Goal: Task Accomplishment & Management: Manage account settings

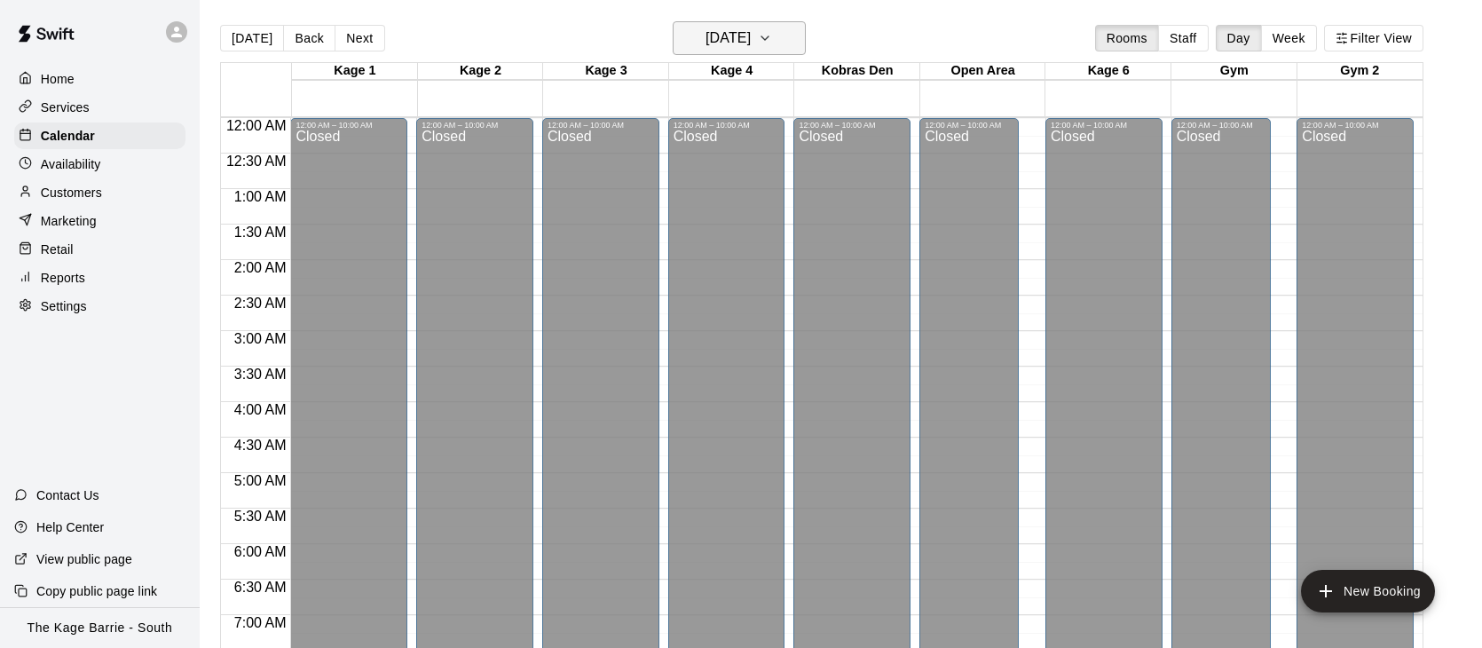
scroll to position [695, 0]
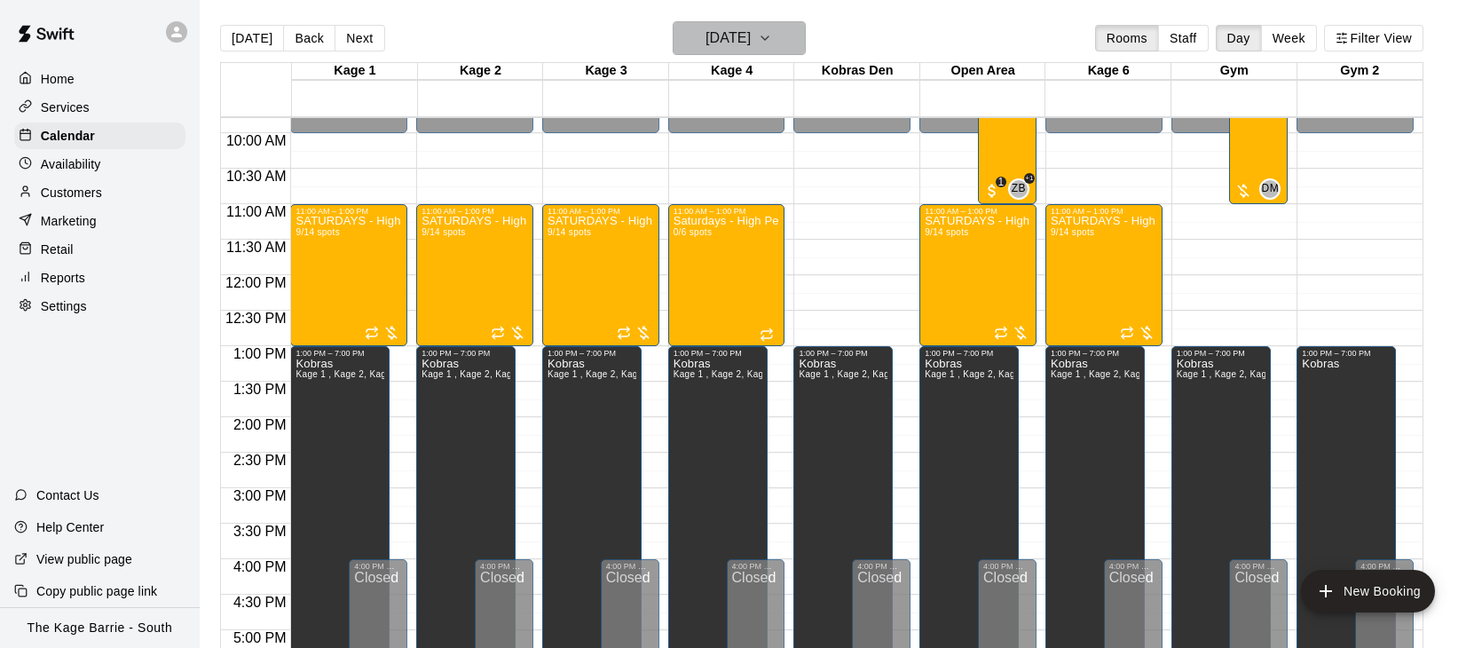
click at [772, 41] on icon "button" at bounding box center [765, 38] width 14 height 21
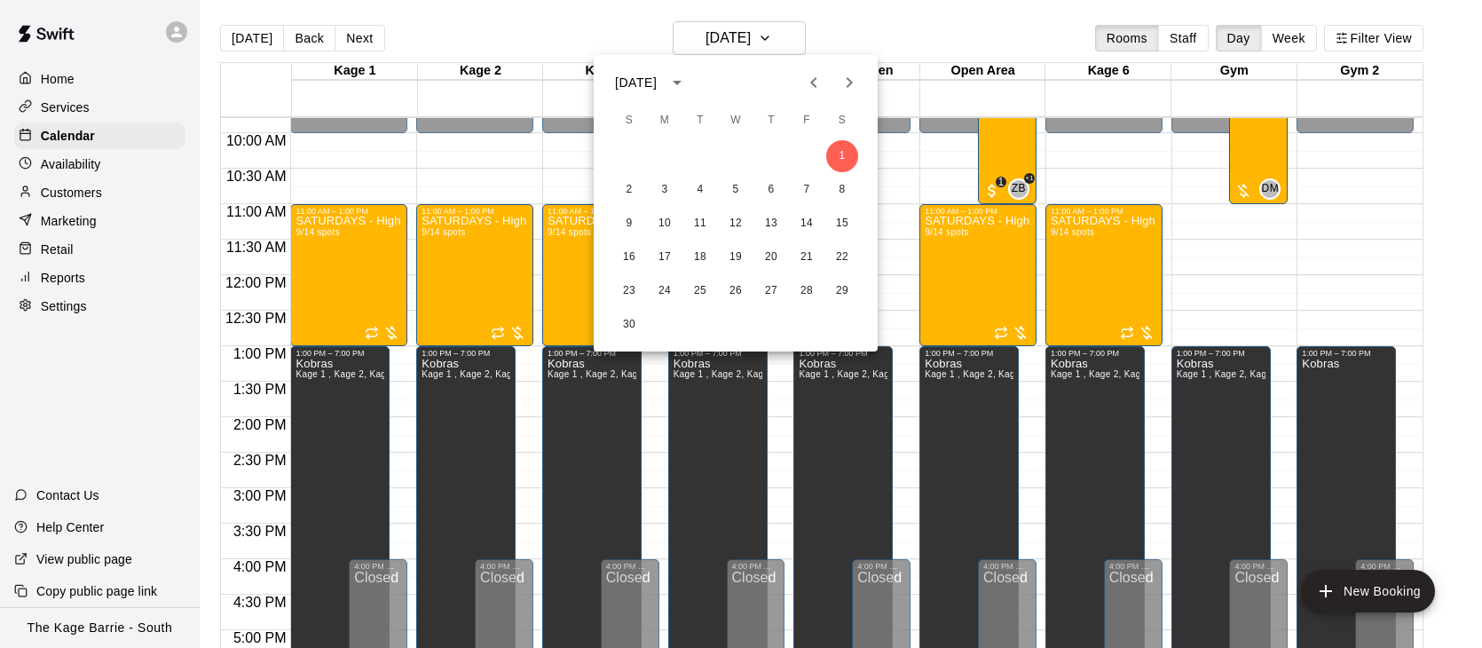
click at [806, 87] on icon "Previous month" at bounding box center [813, 82] width 21 height 21
click at [667, 286] on button "27" at bounding box center [665, 291] width 32 height 32
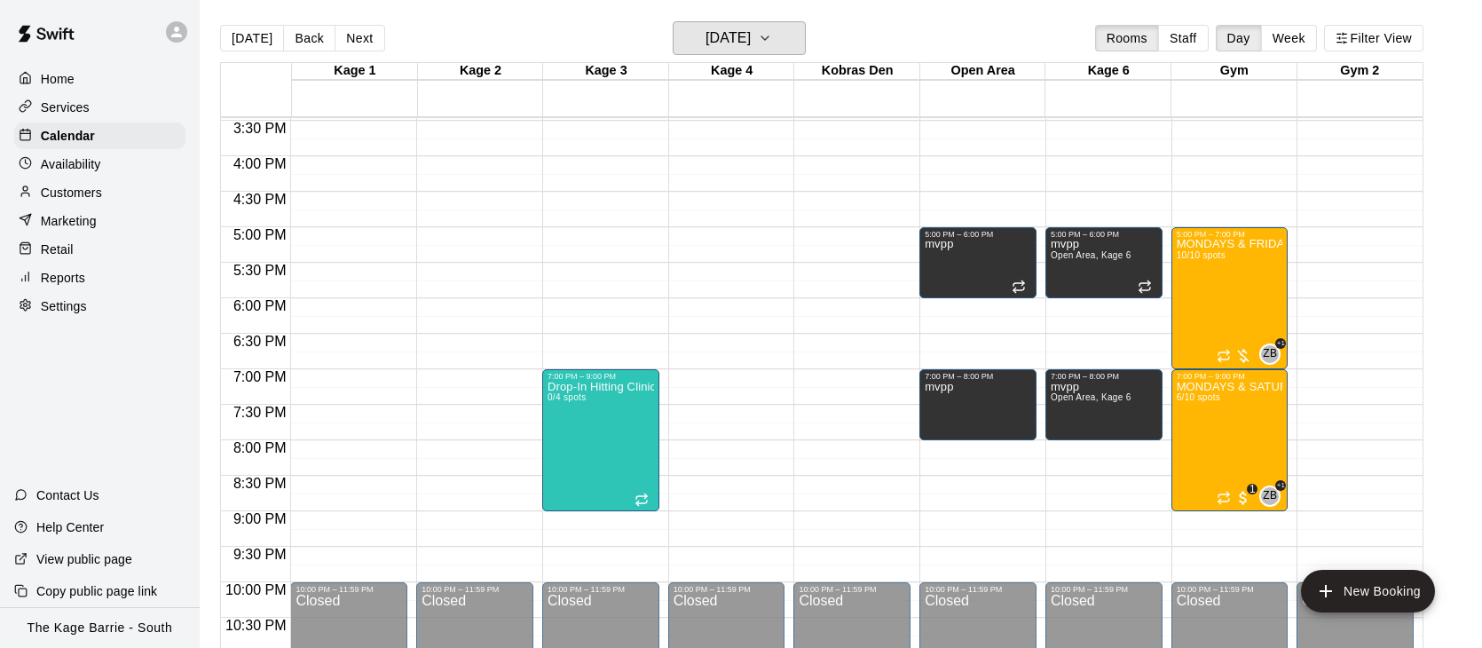
scroll to position [1116, 0]
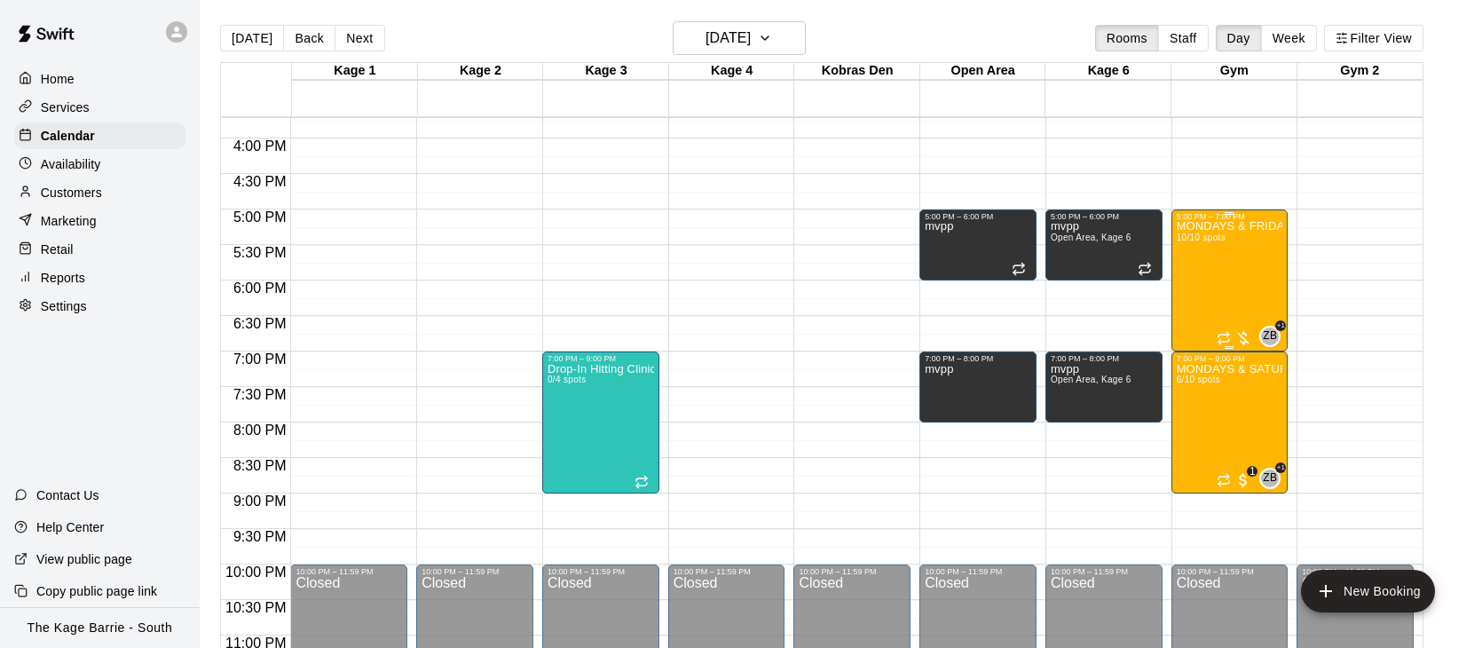
click at [1212, 278] on div "MONDAYS & FRIDAYS - Max Velocity Pitching Program - 12U - 13U 10/10 spots" at bounding box center [1230, 545] width 107 height 648
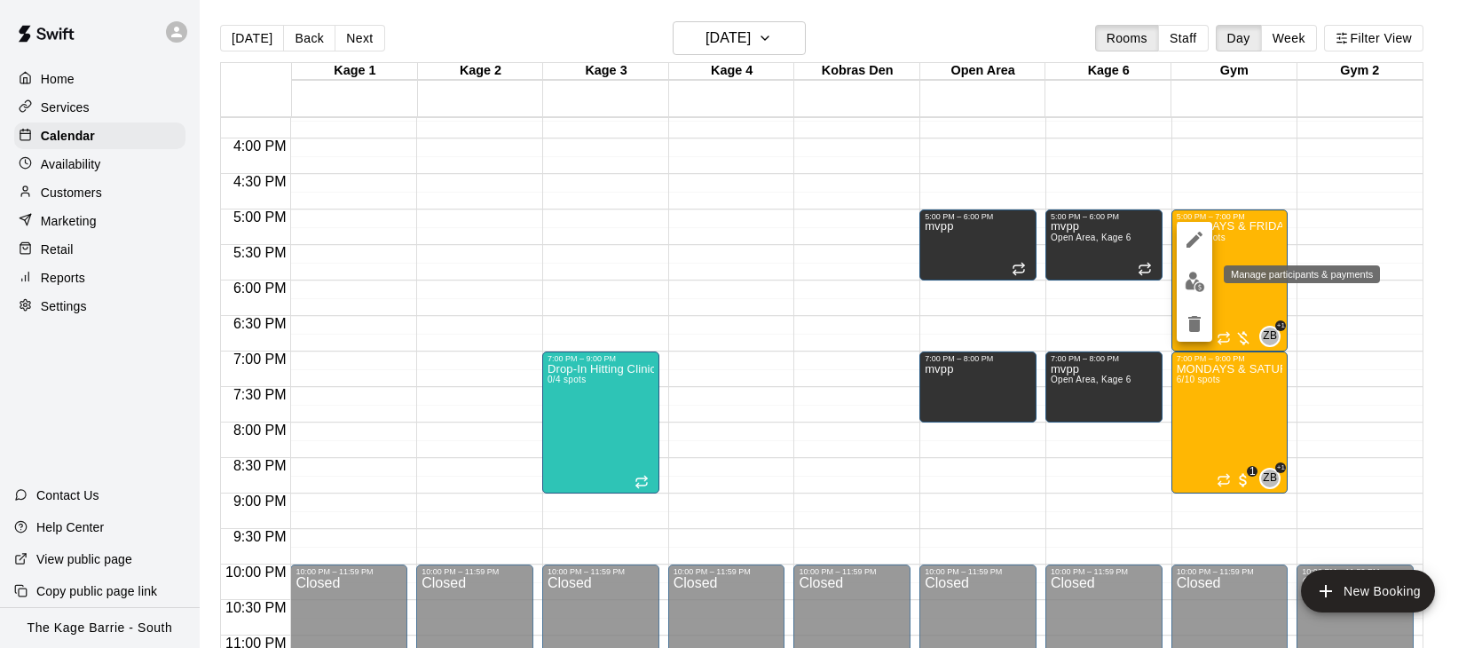
click at [1202, 280] on img "edit" at bounding box center [1195, 282] width 20 height 20
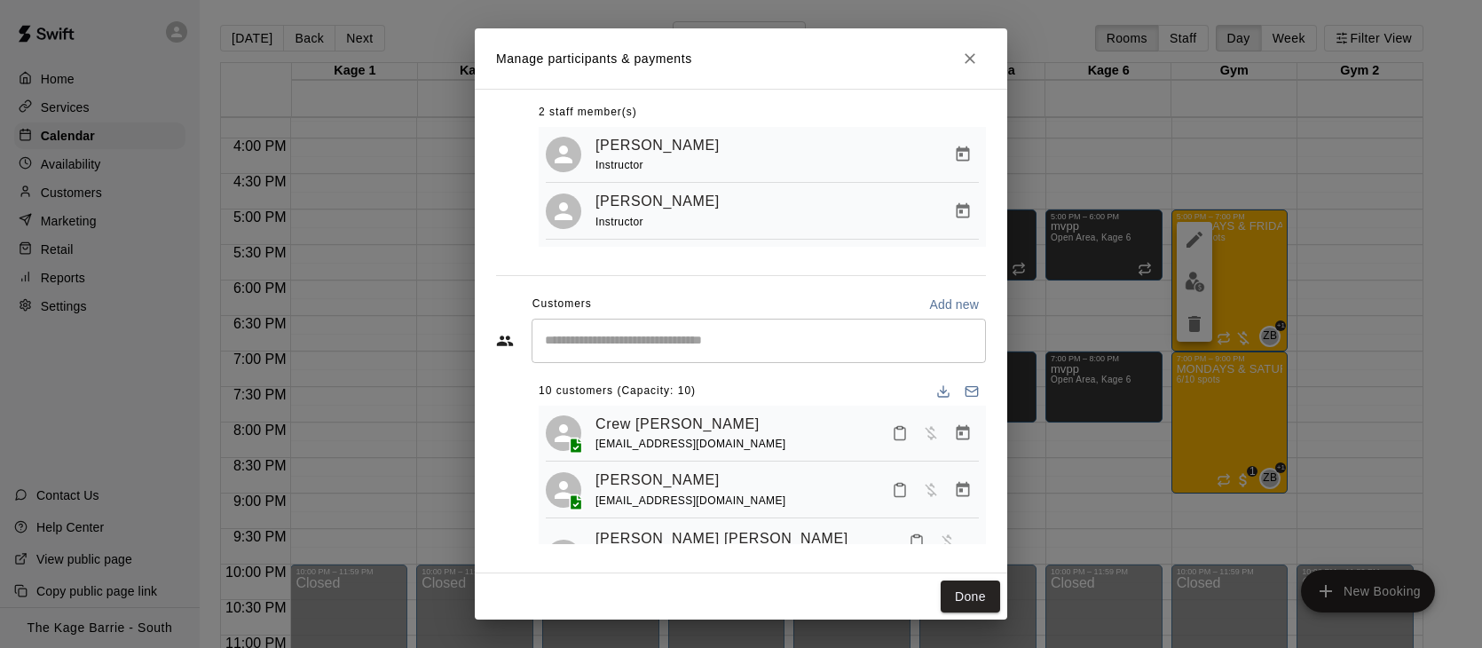
scroll to position [3, 0]
click at [962, 486] on icon "Manage bookings & payment" at bounding box center [963, 489] width 13 height 15
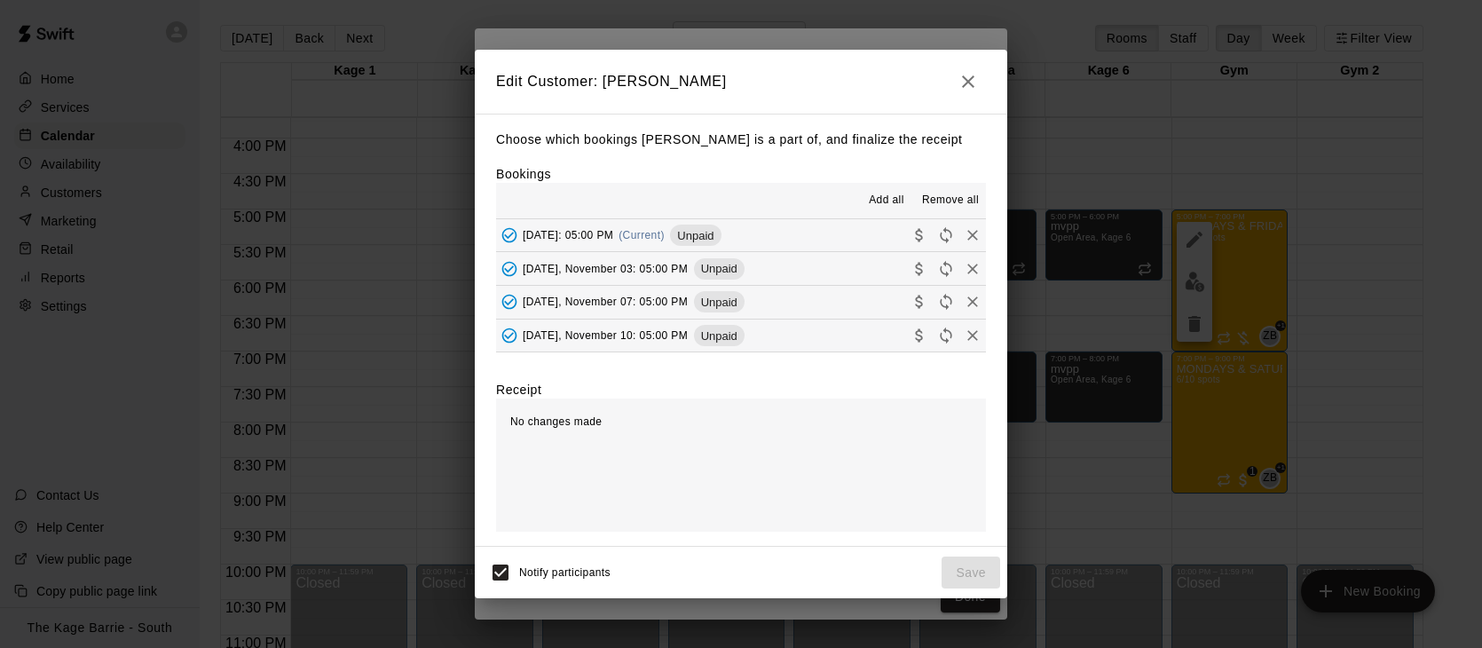
click at [959, 200] on span "Remove all" at bounding box center [950, 201] width 57 height 18
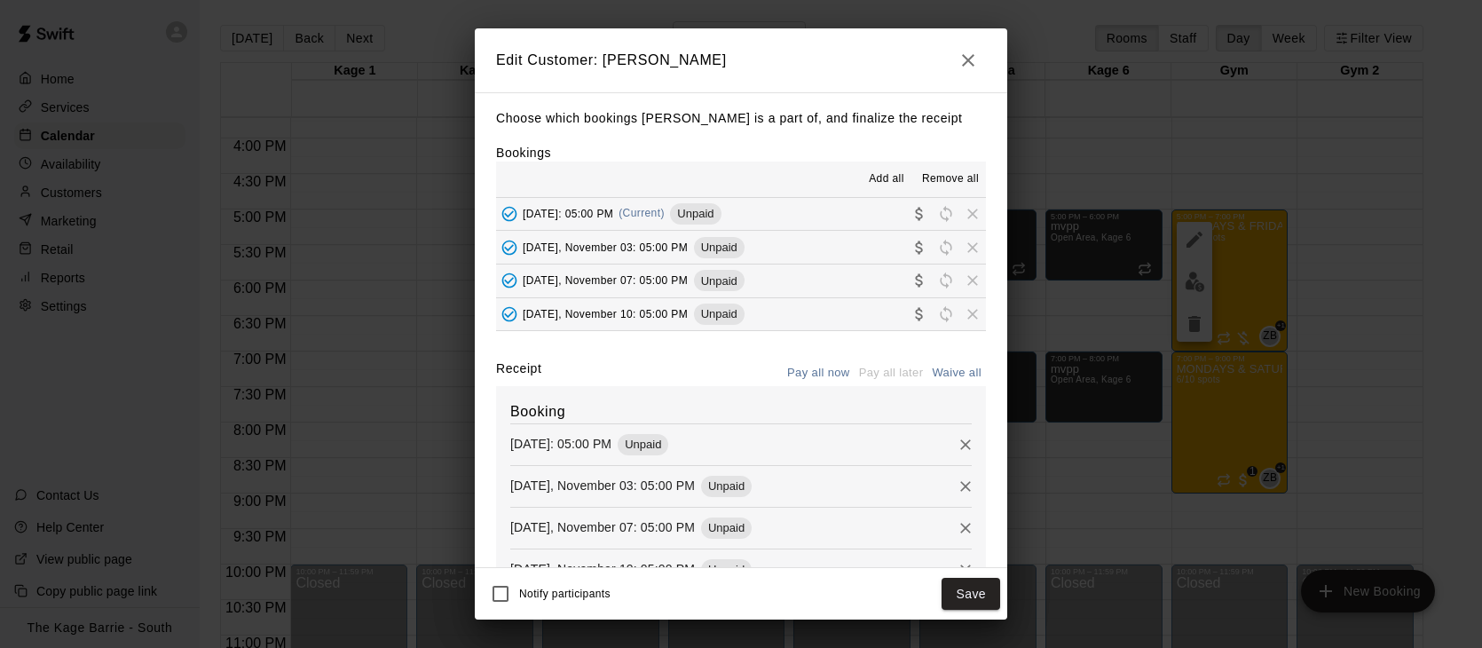
click at [983, 596] on button "Save" at bounding box center [971, 594] width 59 height 33
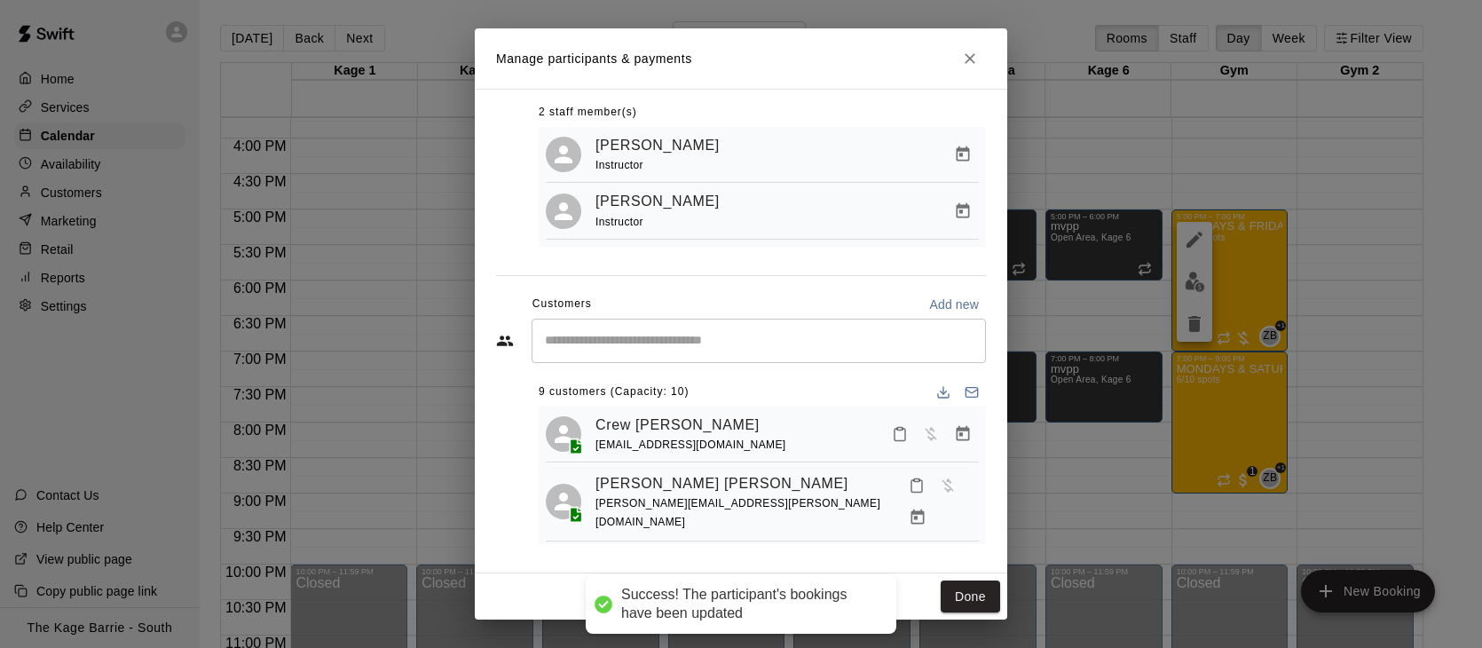
click at [698, 344] on input "Start typing to search customers..." at bounding box center [759, 341] width 438 height 18
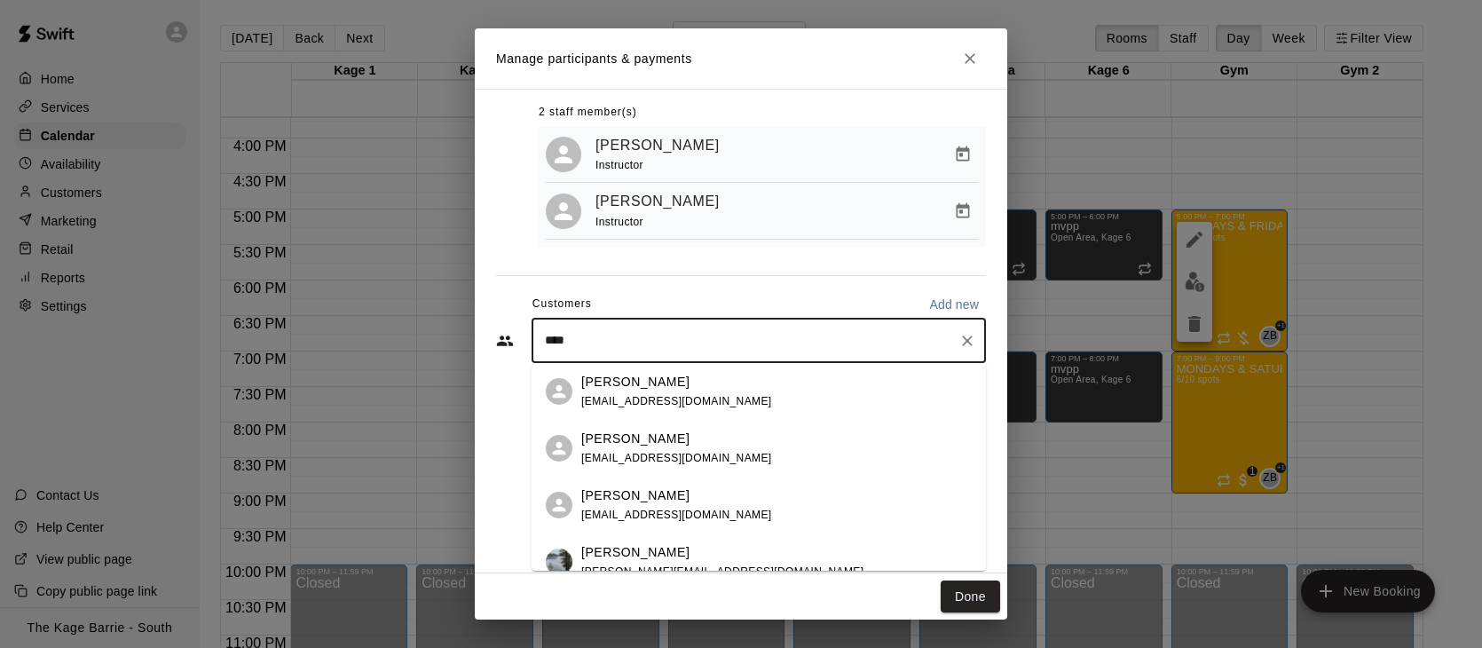
type input "*****"
click at [773, 390] on div "[PERSON_NAME] [EMAIL_ADDRESS][DOMAIN_NAME]" at bounding box center [776, 392] width 391 height 38
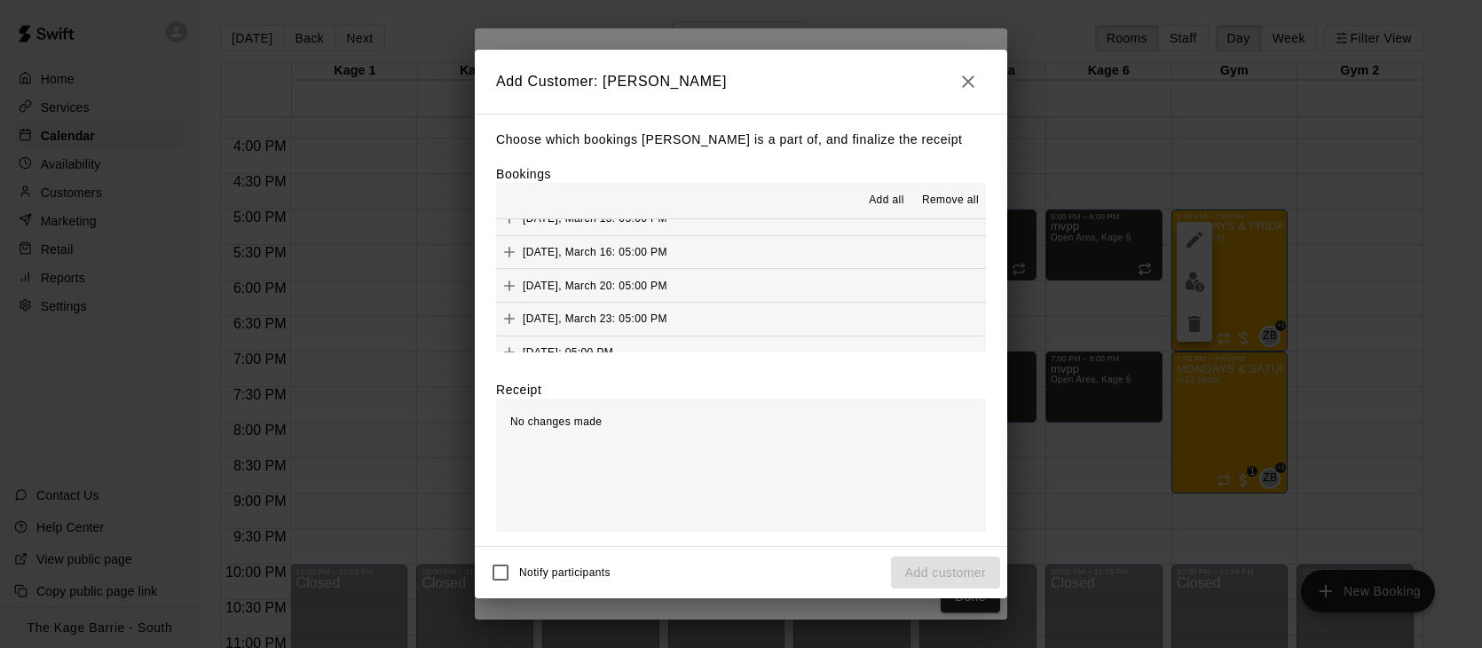
scroll to position [1155, 0]
click at [888, 204] on span "Add all" at bounding box center [887, 201] width 36 height 18
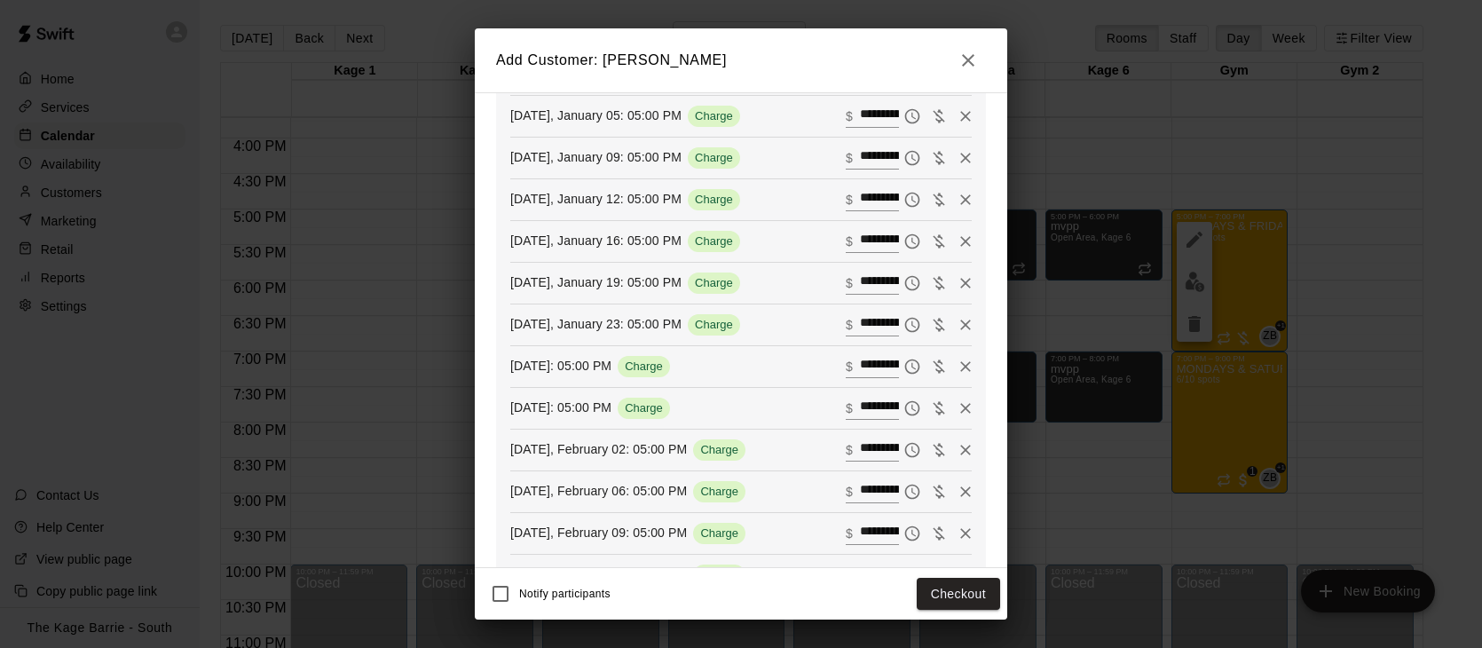
scroll to position [0, 0]
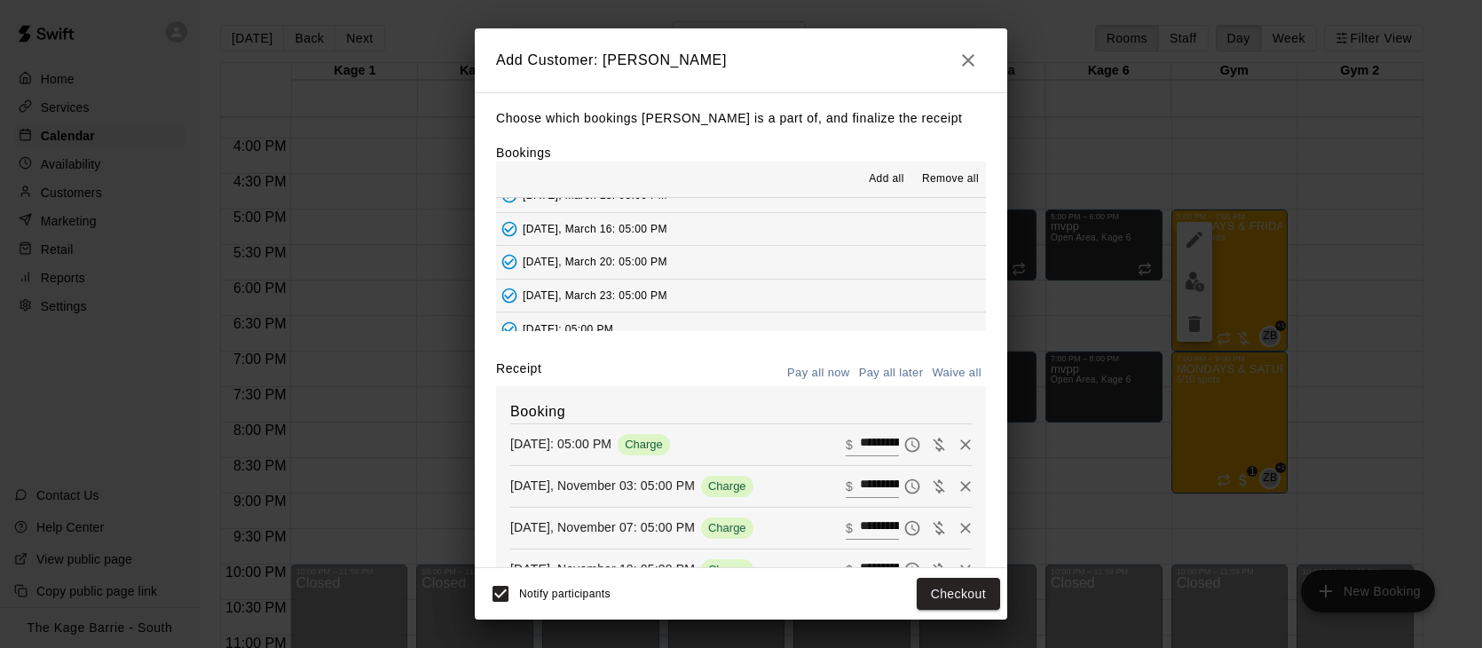
click at [917, 372] on button "Pay all later" at bounding box center [892, 373] width 74 height 28
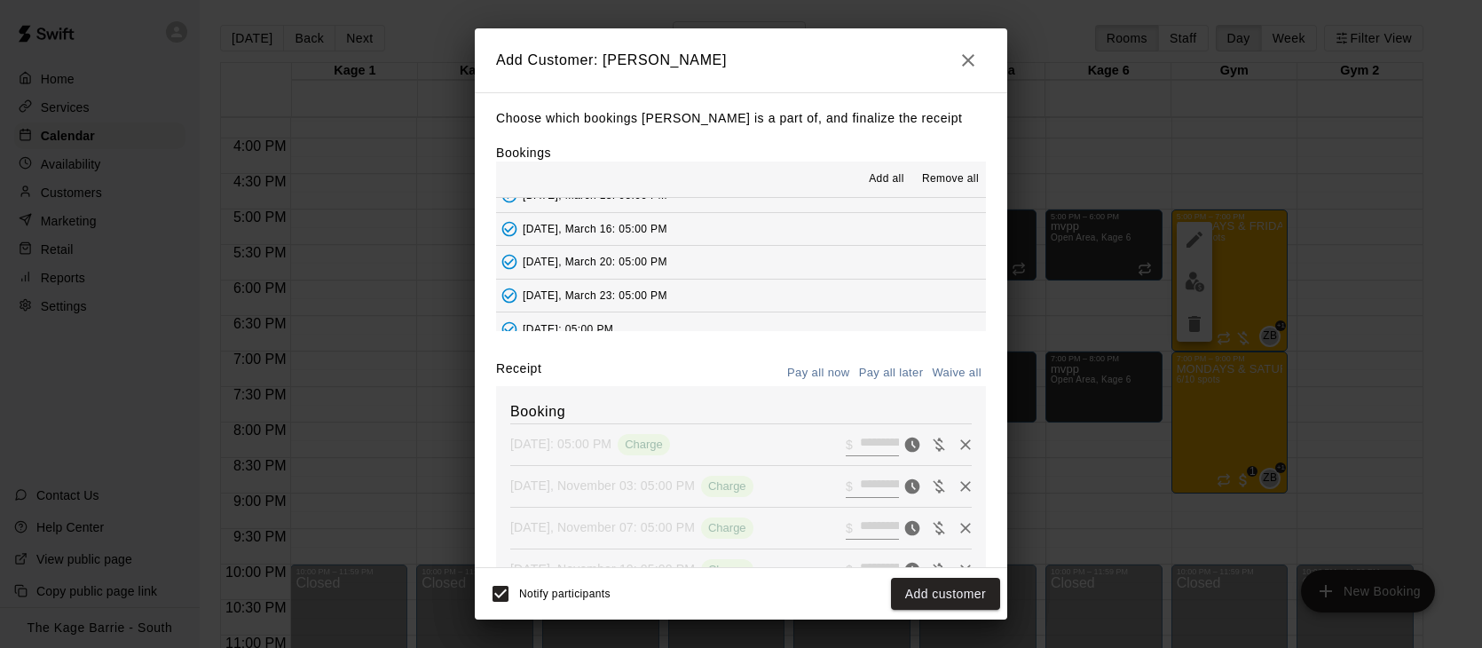
click at [965, 368] on button "Waive all" at bounding box center [957, 373] width 59 height 28
type input "*"
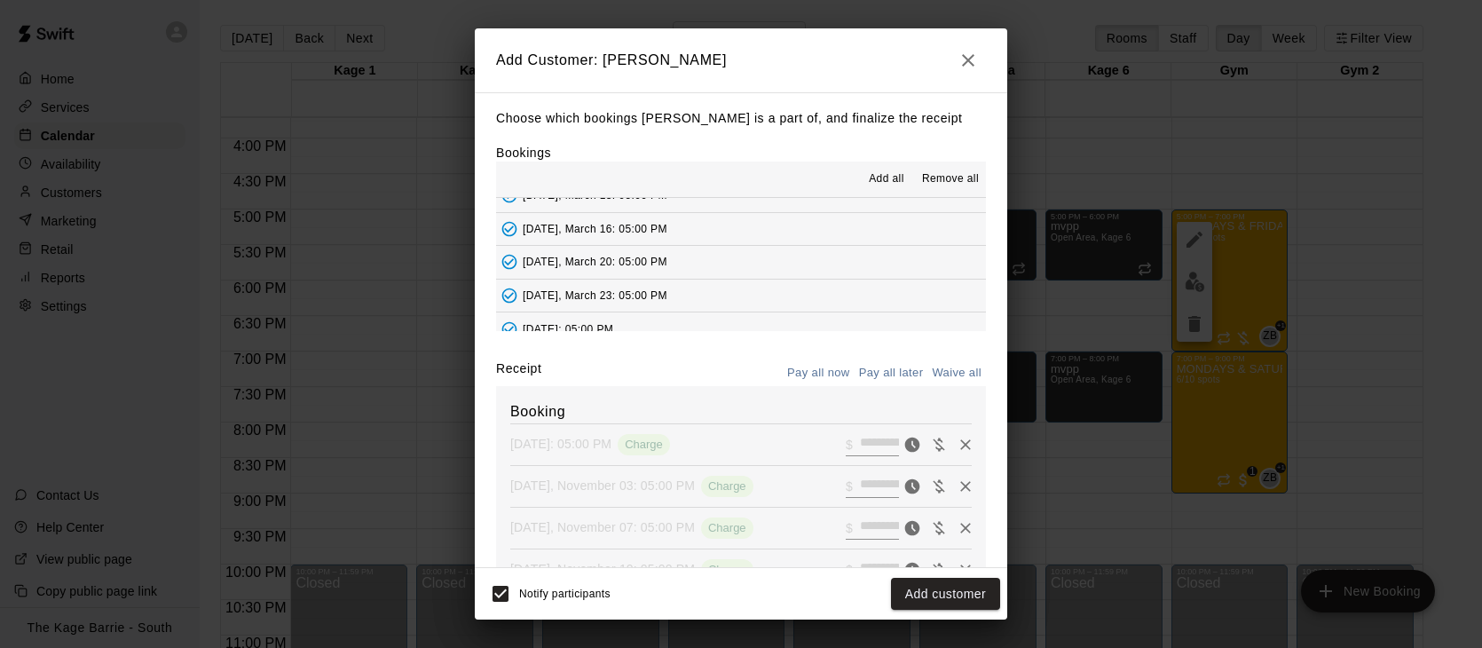
type input "*"
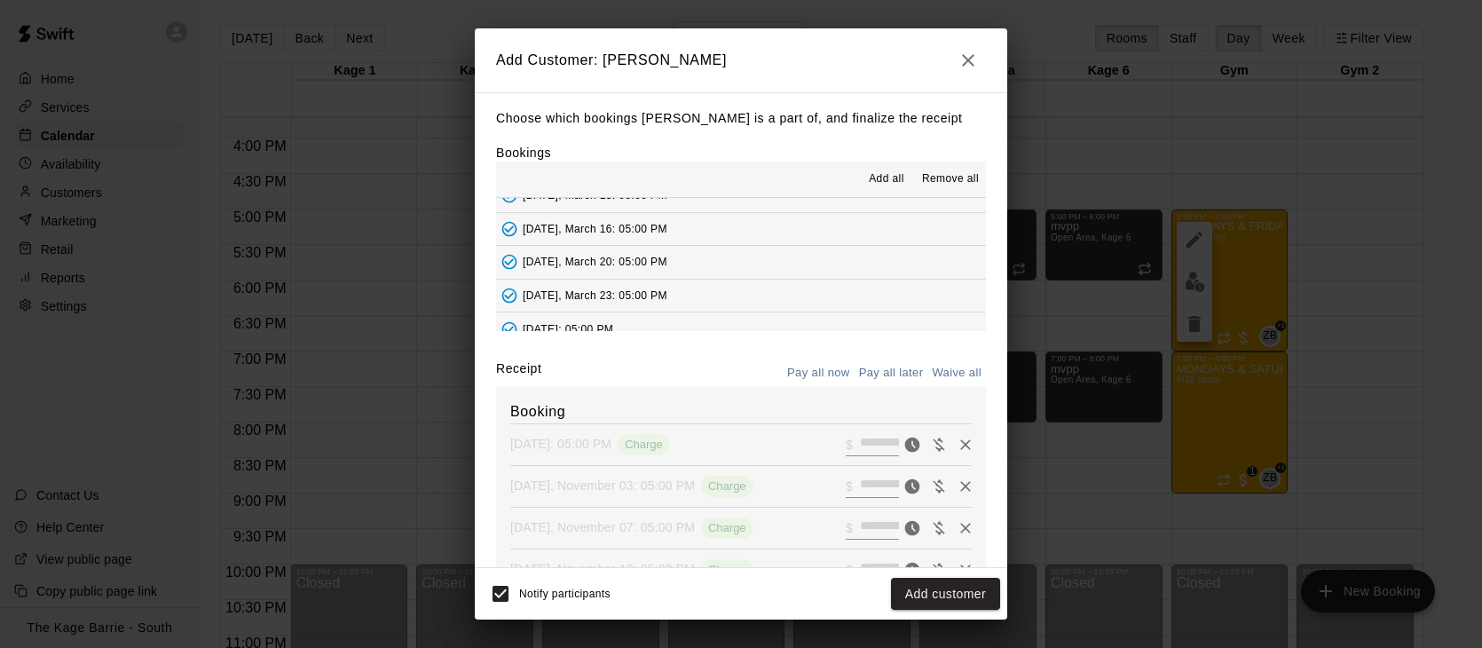
type input "*"
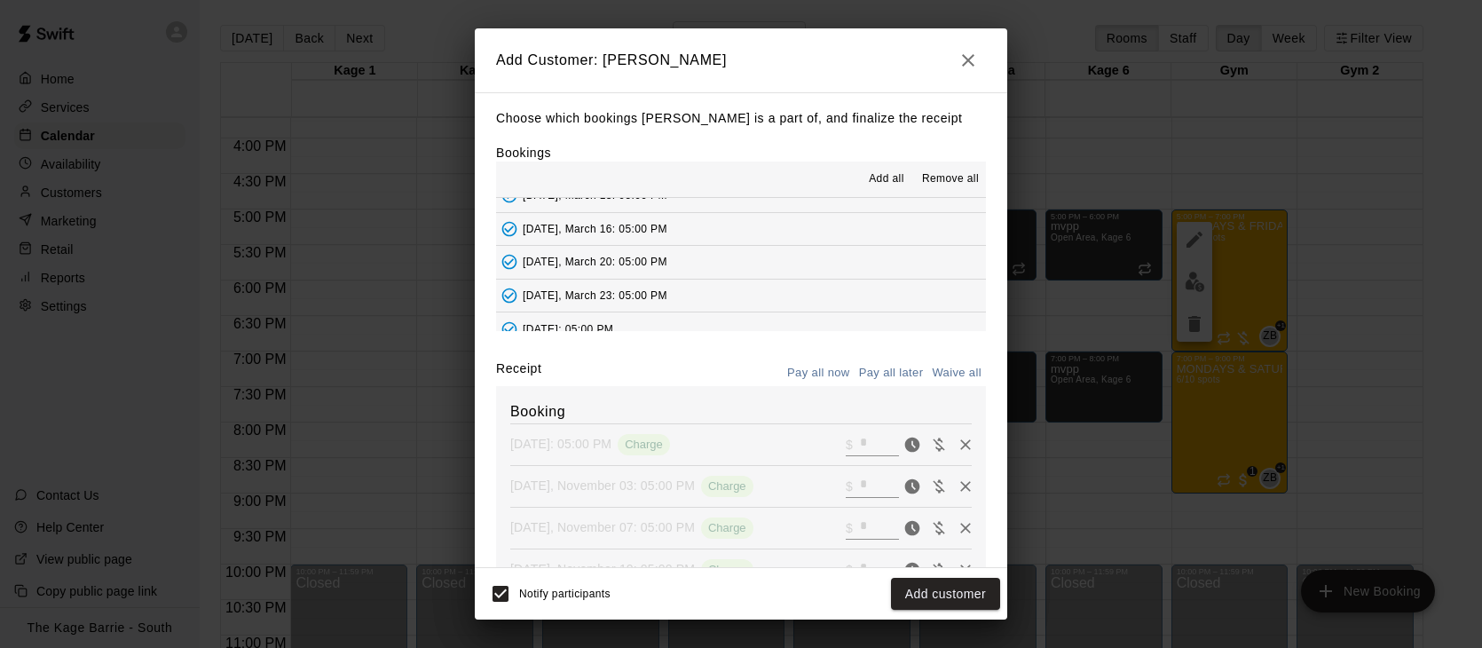
type input "*"
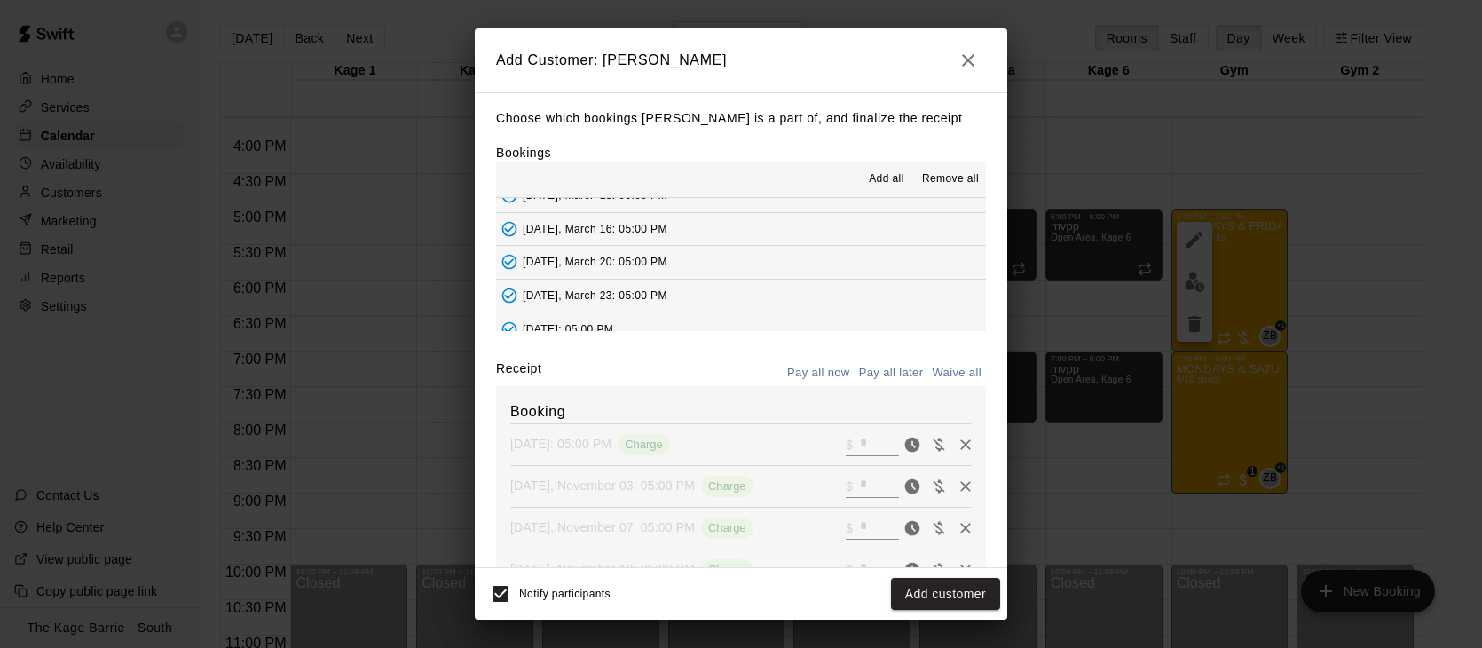
type input "*"
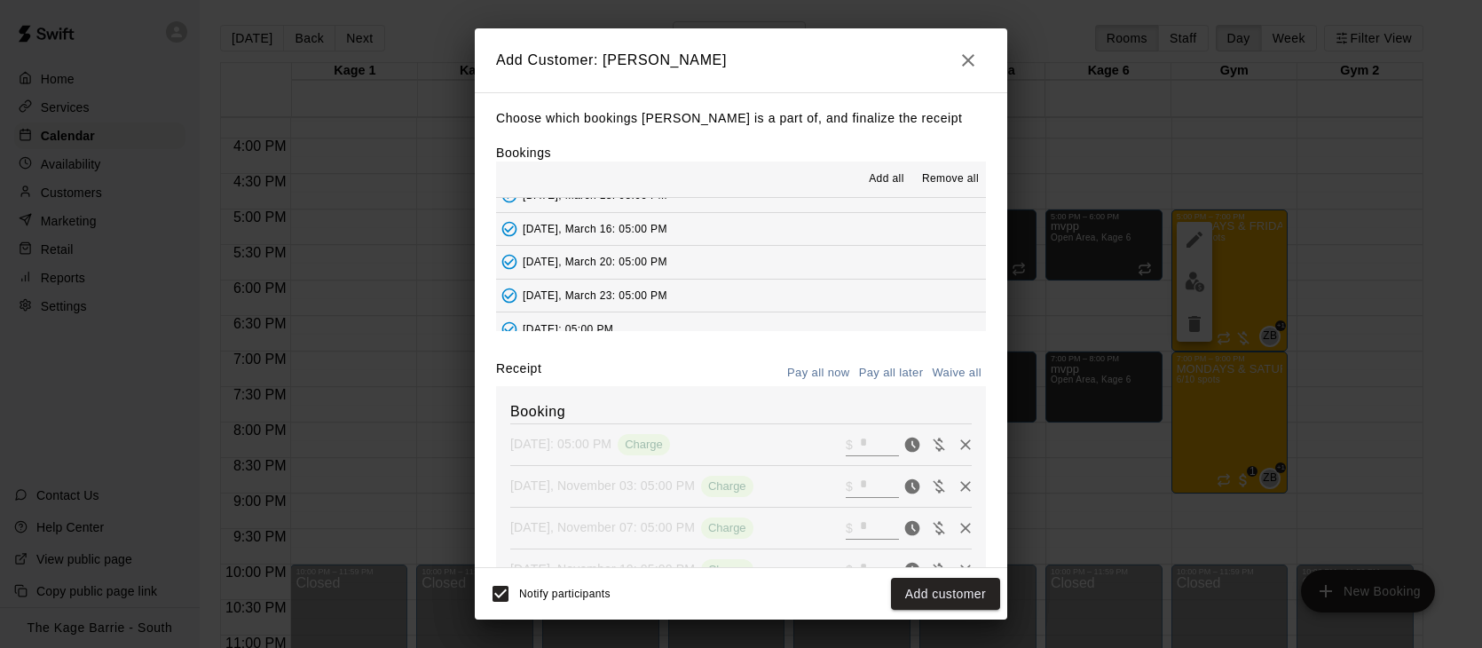
type input "*"
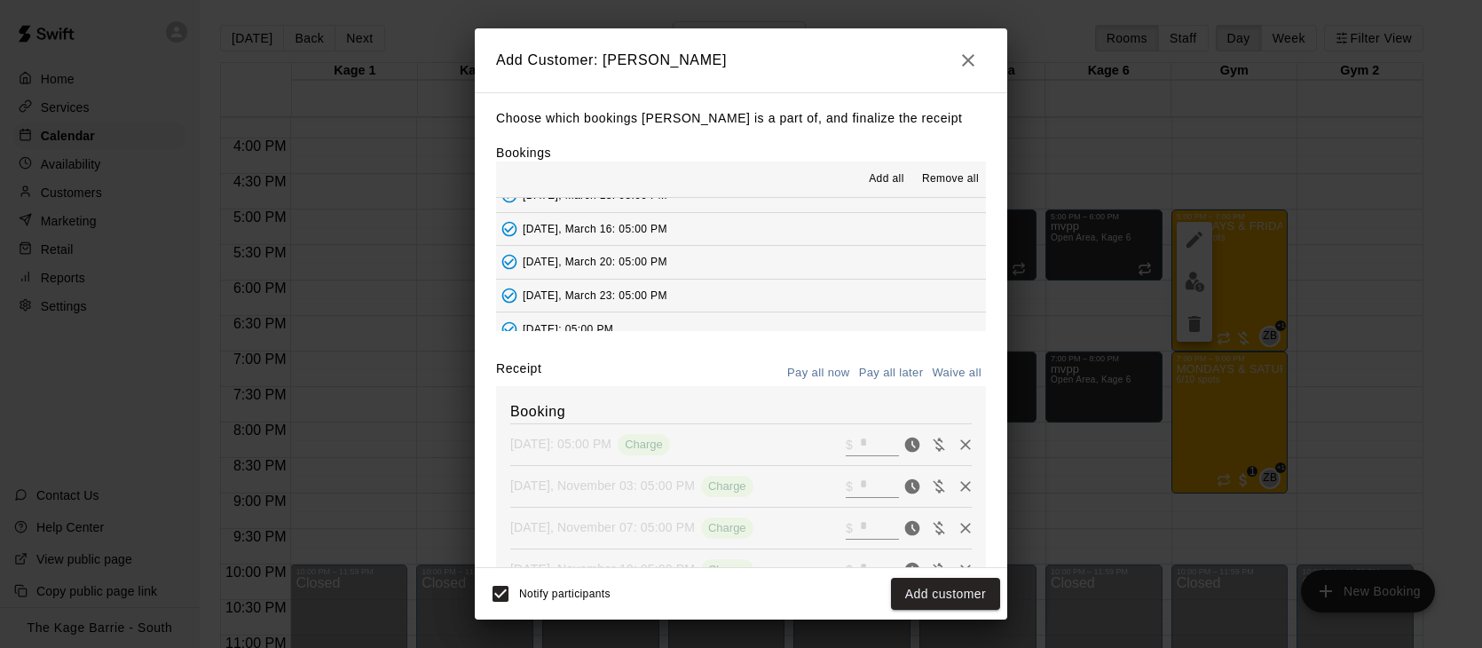
type input "*"
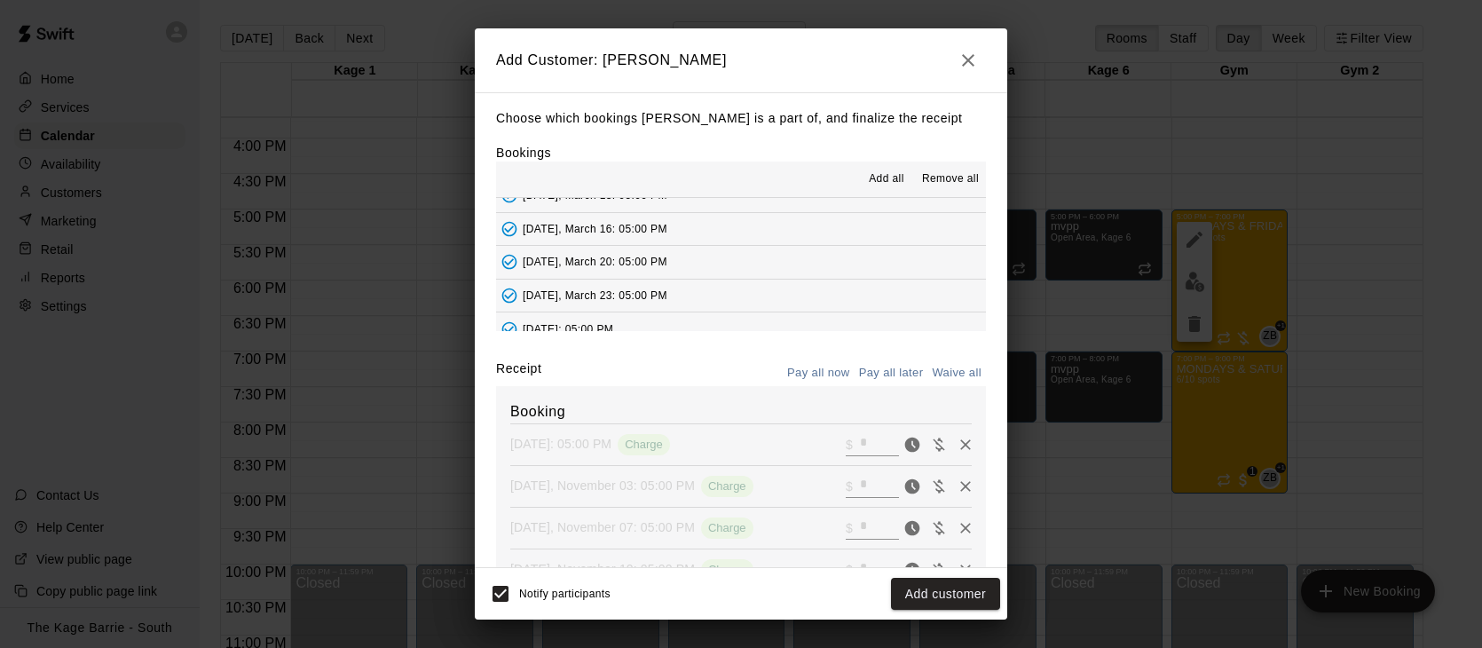
type input "*"
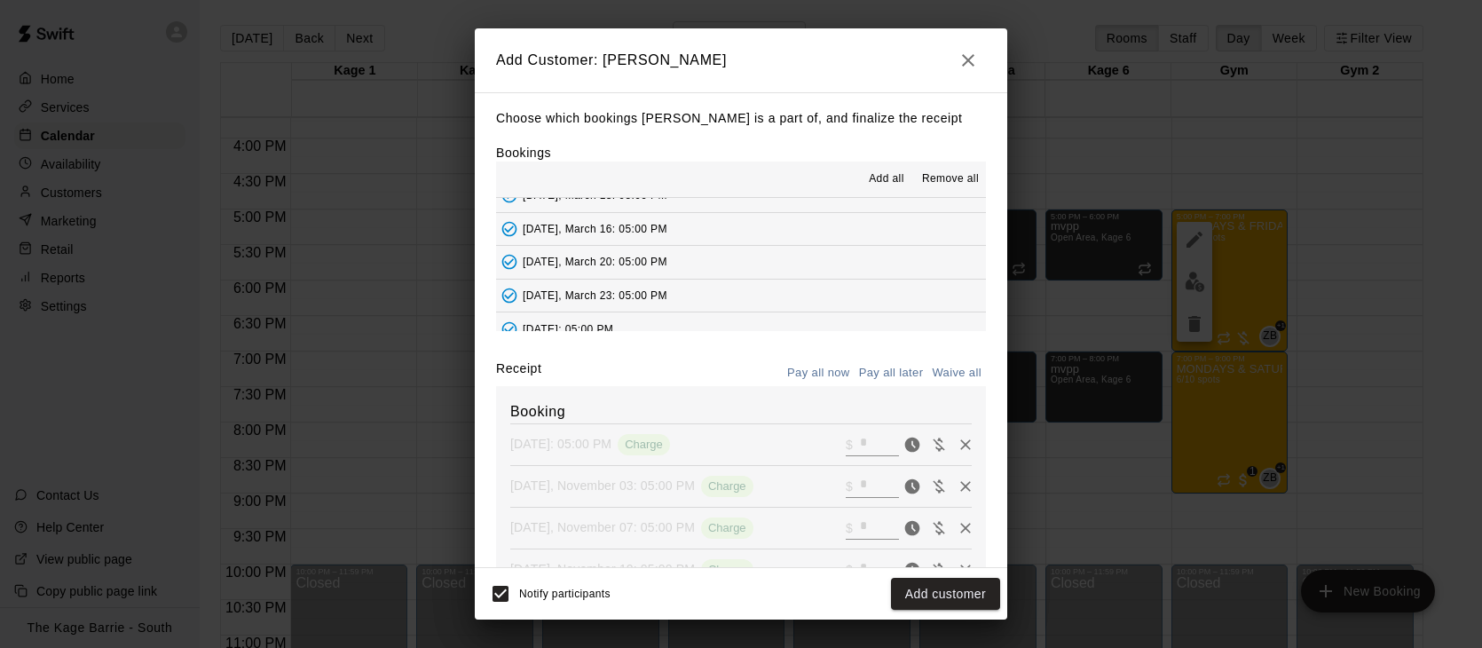
type input "*"
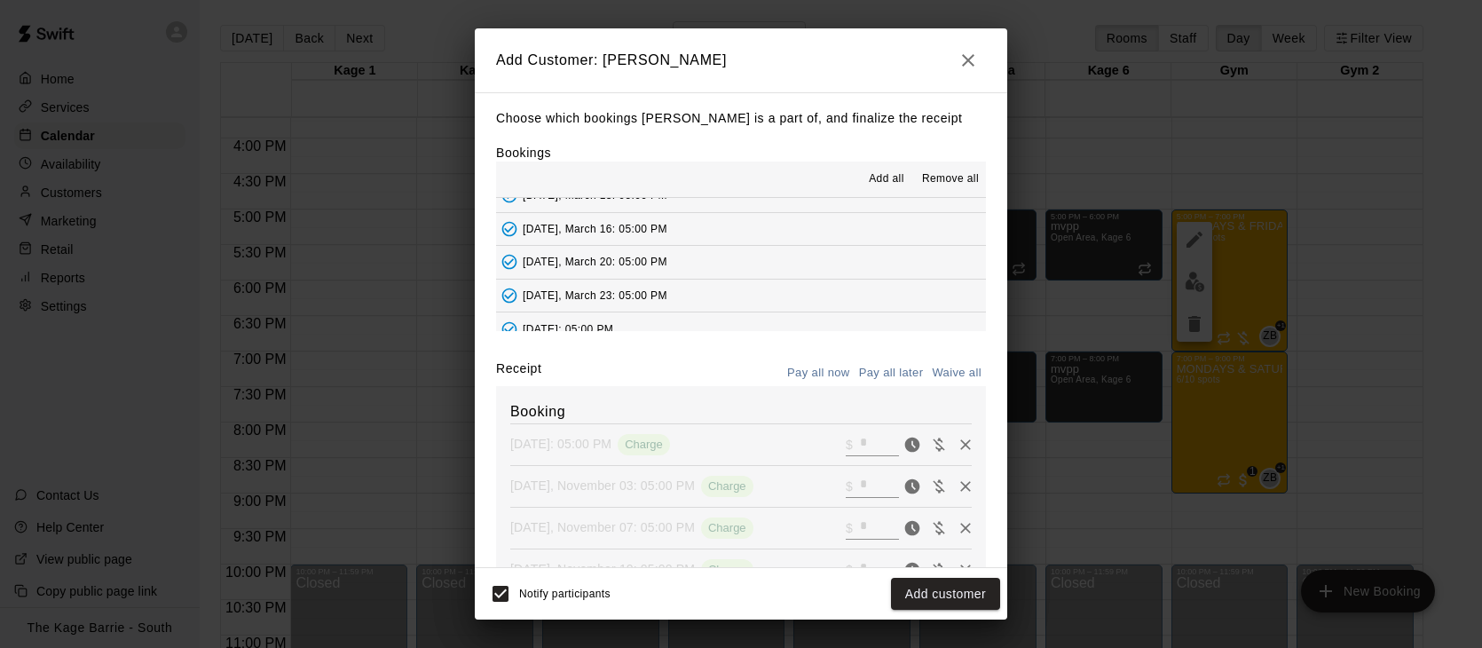
type input "*"
click at [961, 591] on button "Add customer" at bounding box center [945, 594] width 109 height 33
